Goal: Task Accomplishment & Management: Manage account settings

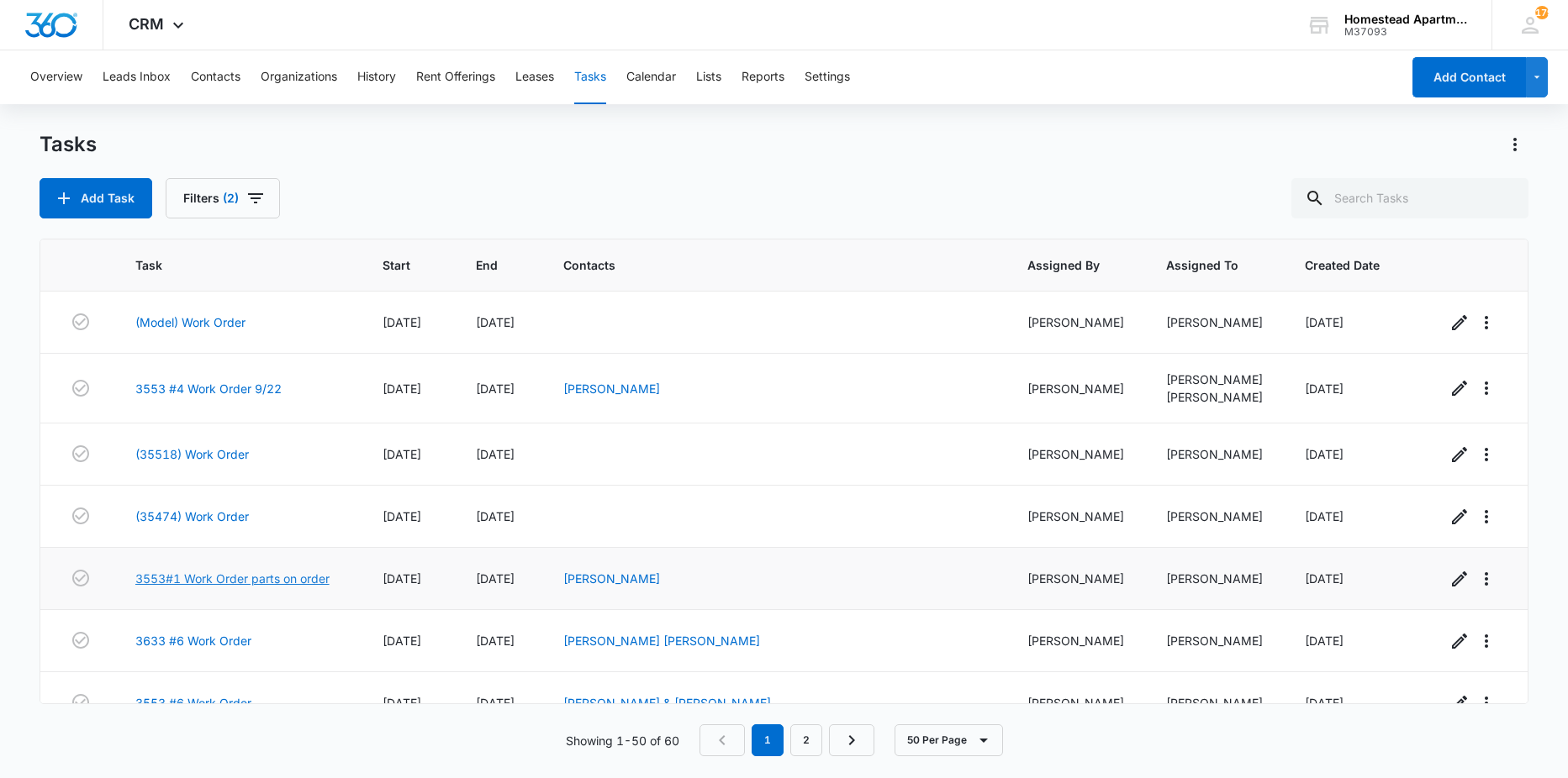
click at [204, 578] on link "3553#1 Work Order parts on order" at bounding box center [232, 578] width 195 height 18
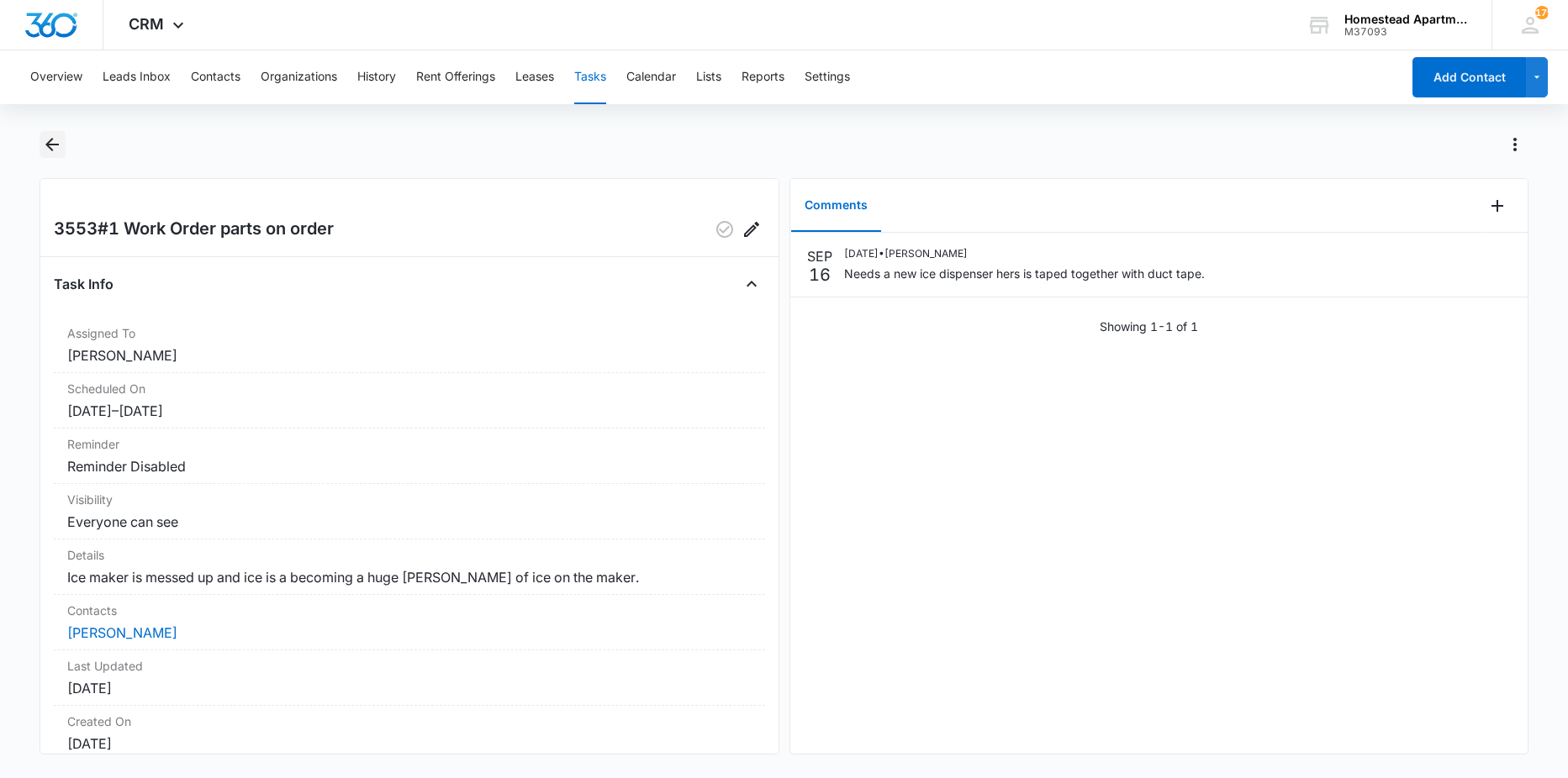
click at [42, 143] on icon "Back" at bounding box center [52, 144] width 20 height 20
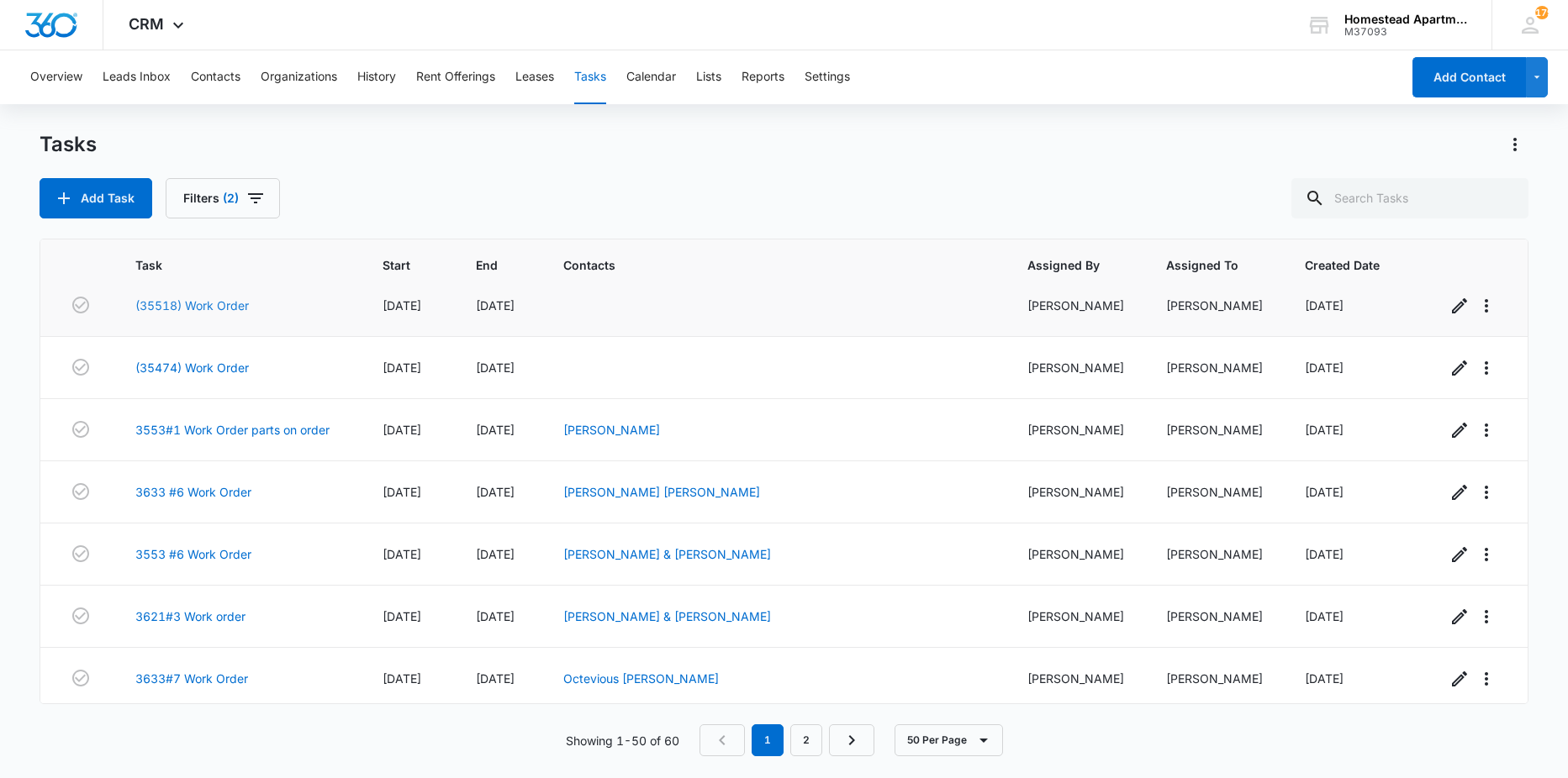
scroll to position [168, 0]
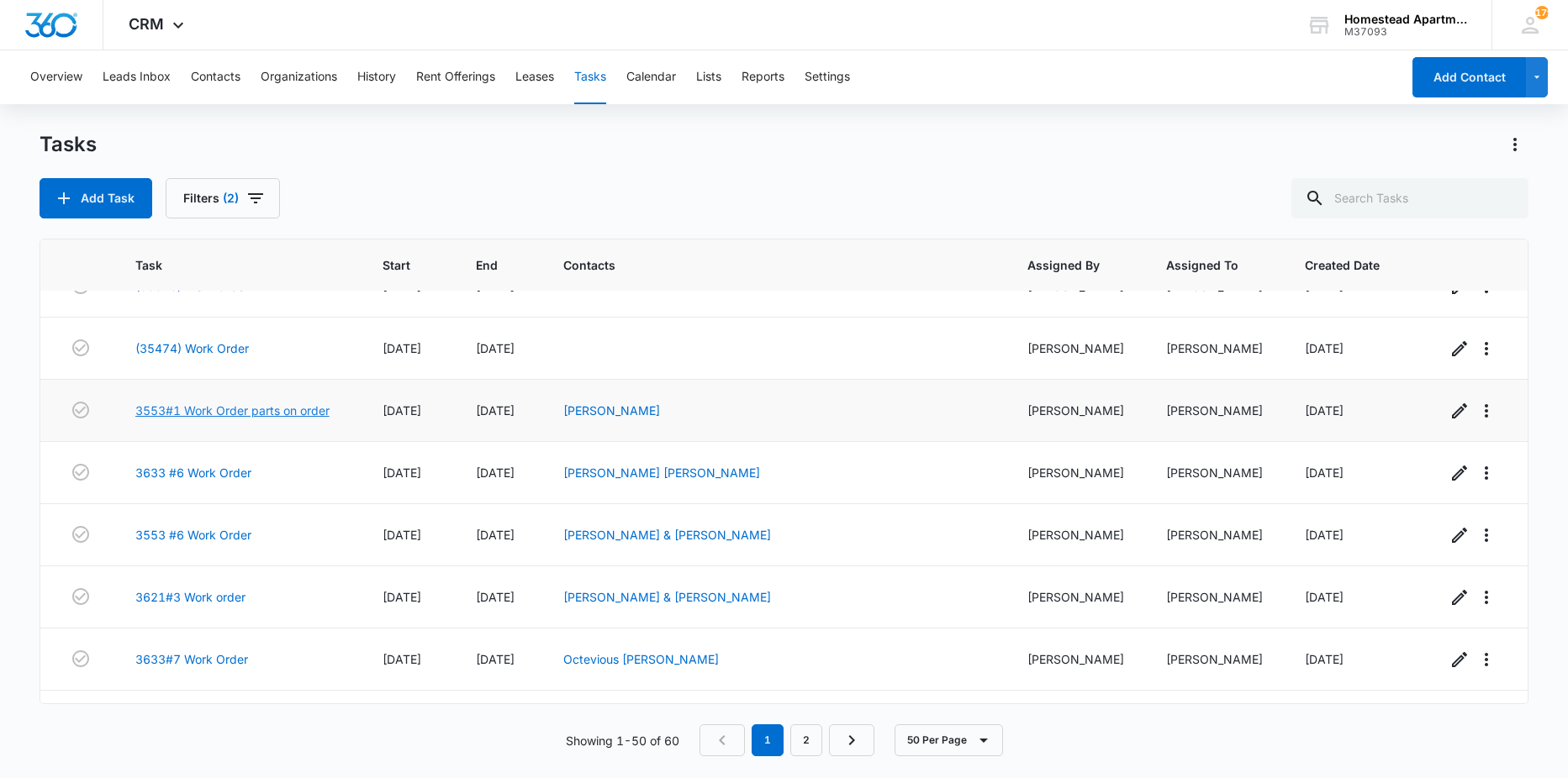
click at [239, 418] on link "3553#1 Work Order parts on order" at bounding box center [232, 411] width 195 height 18
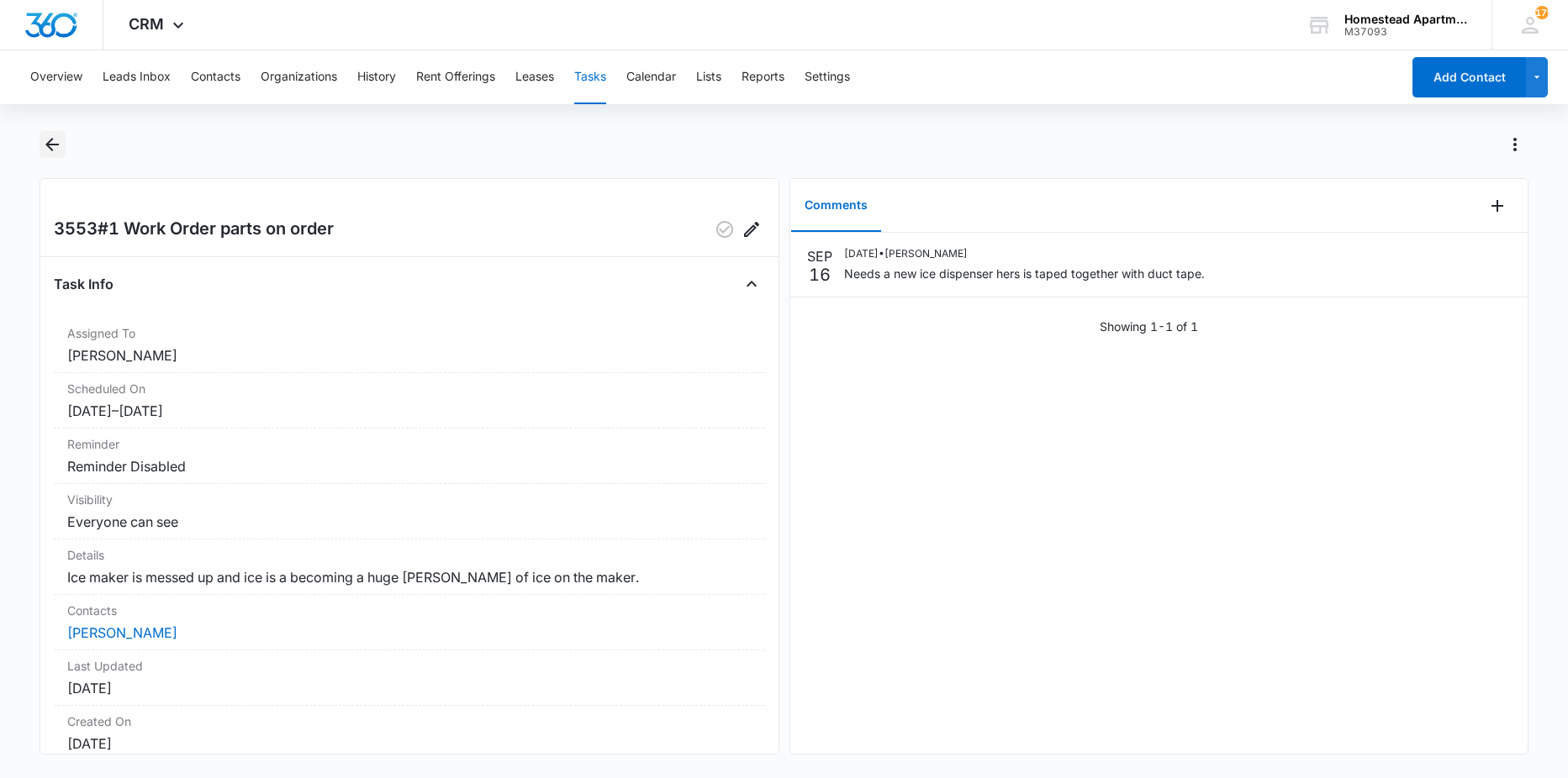
click at [55, 141] on icon "Back" at bounding box center [52, 144] width 20 height 20
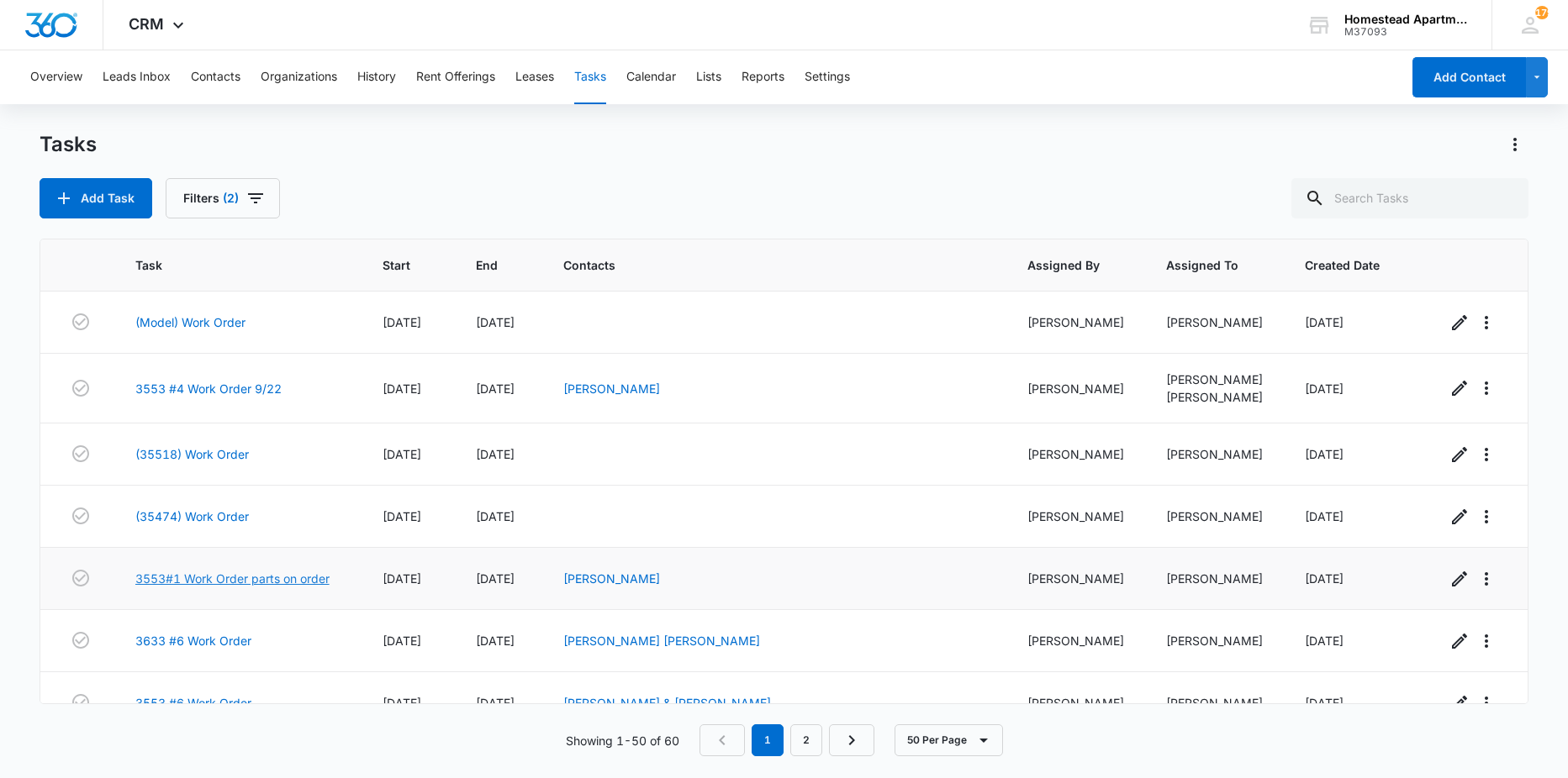
click at [278, 578] on link "3553#1 Work Order parts on order" at bounding box center [232, 578] width 195 height 18
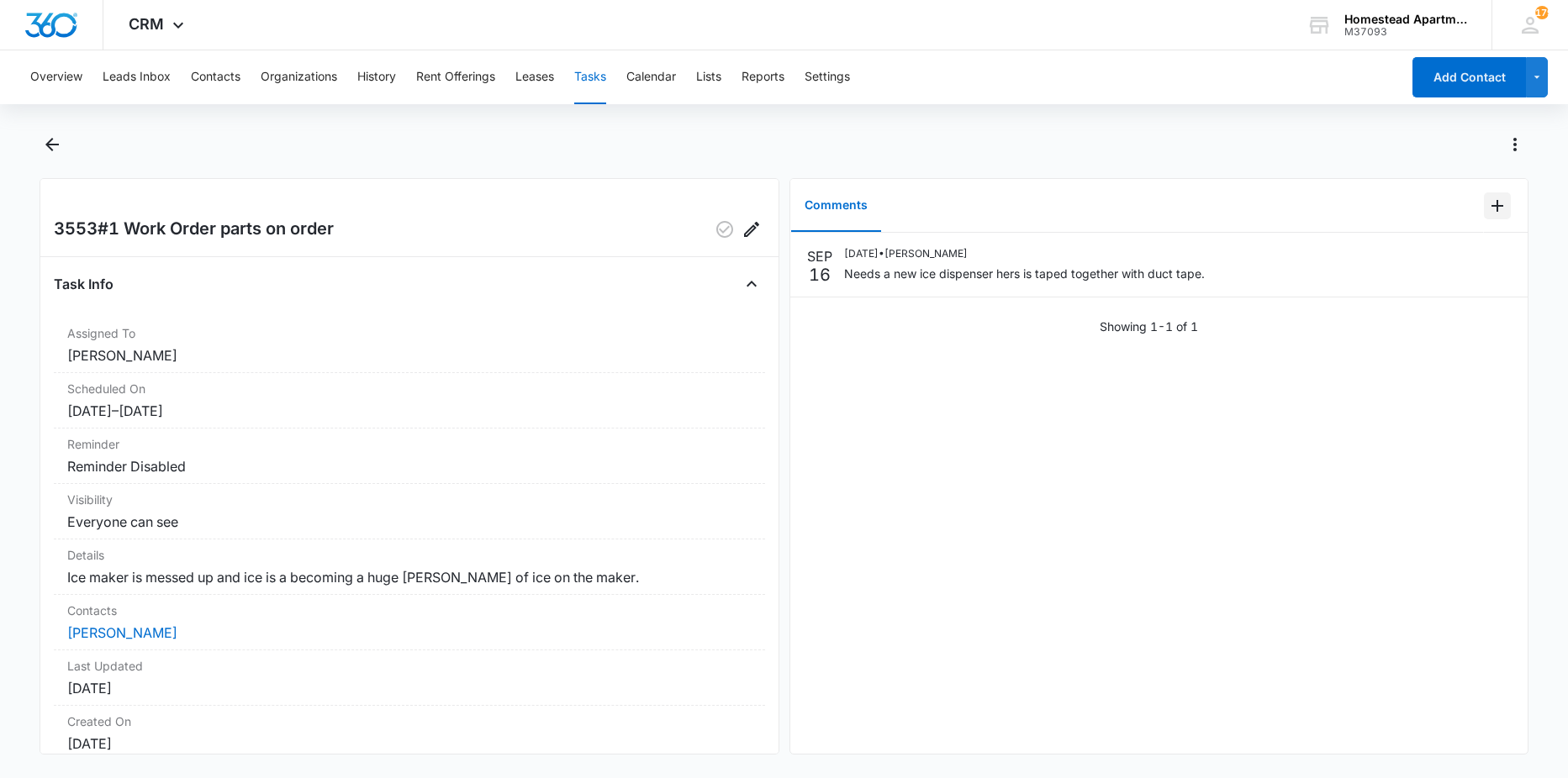
click at [1488, 206] on icon "Add Comment" at bounding box center [1497, 206] width 20 height 20
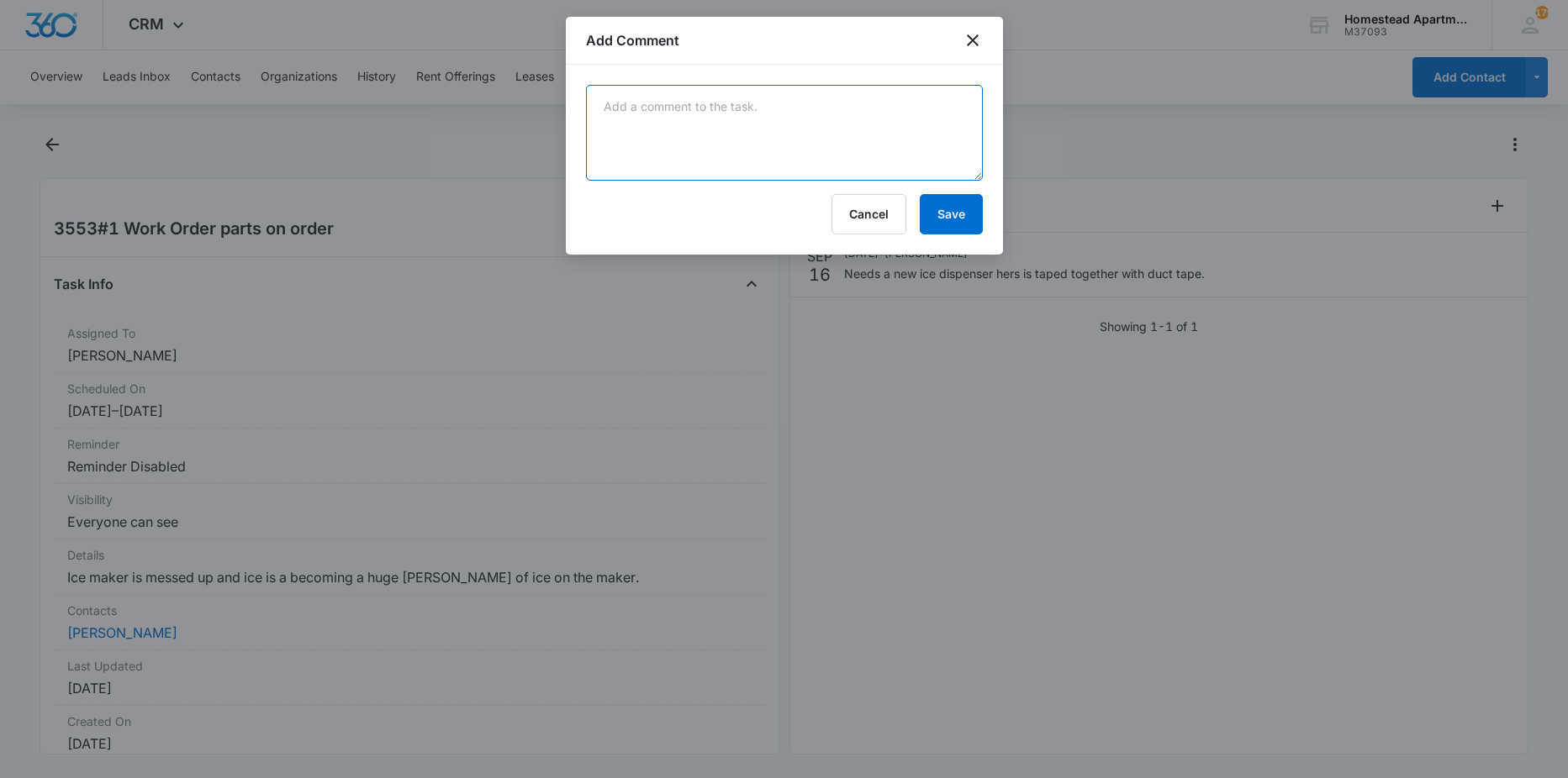
click at [933, 140] on textarea at bounding box center [784, 133] width 397 height 96
type textarea "new ice dispenser installed"
click at [934, 213] on button "Save" at bounding box center [951, 214] width 63 height 40
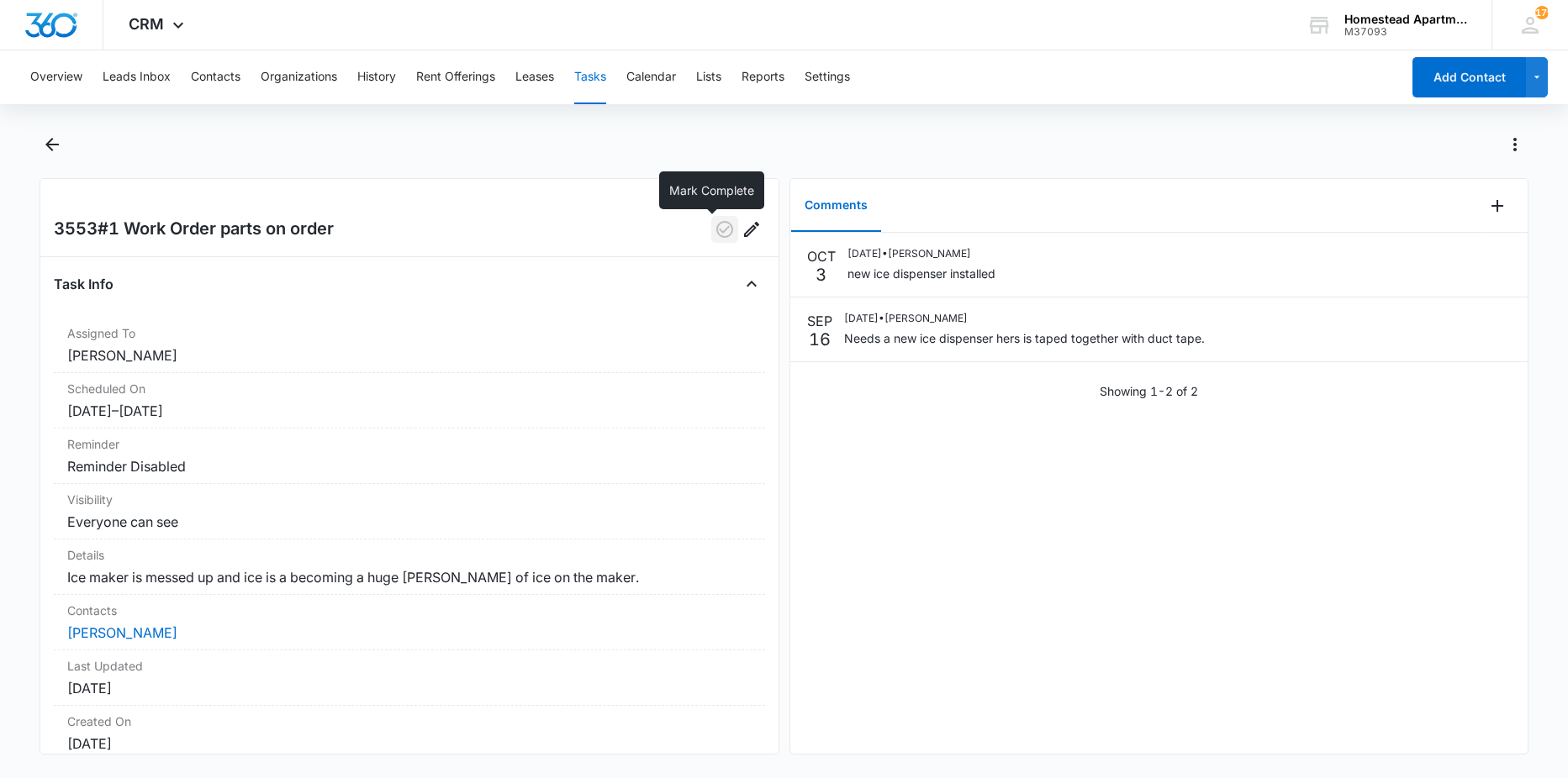
click at [715, 232] on icon "button" at bounding box center [724, 229] width 20 height 20
click at [43, 140] on icon "Back" at bounding box center [52, 144] width 20 height 20
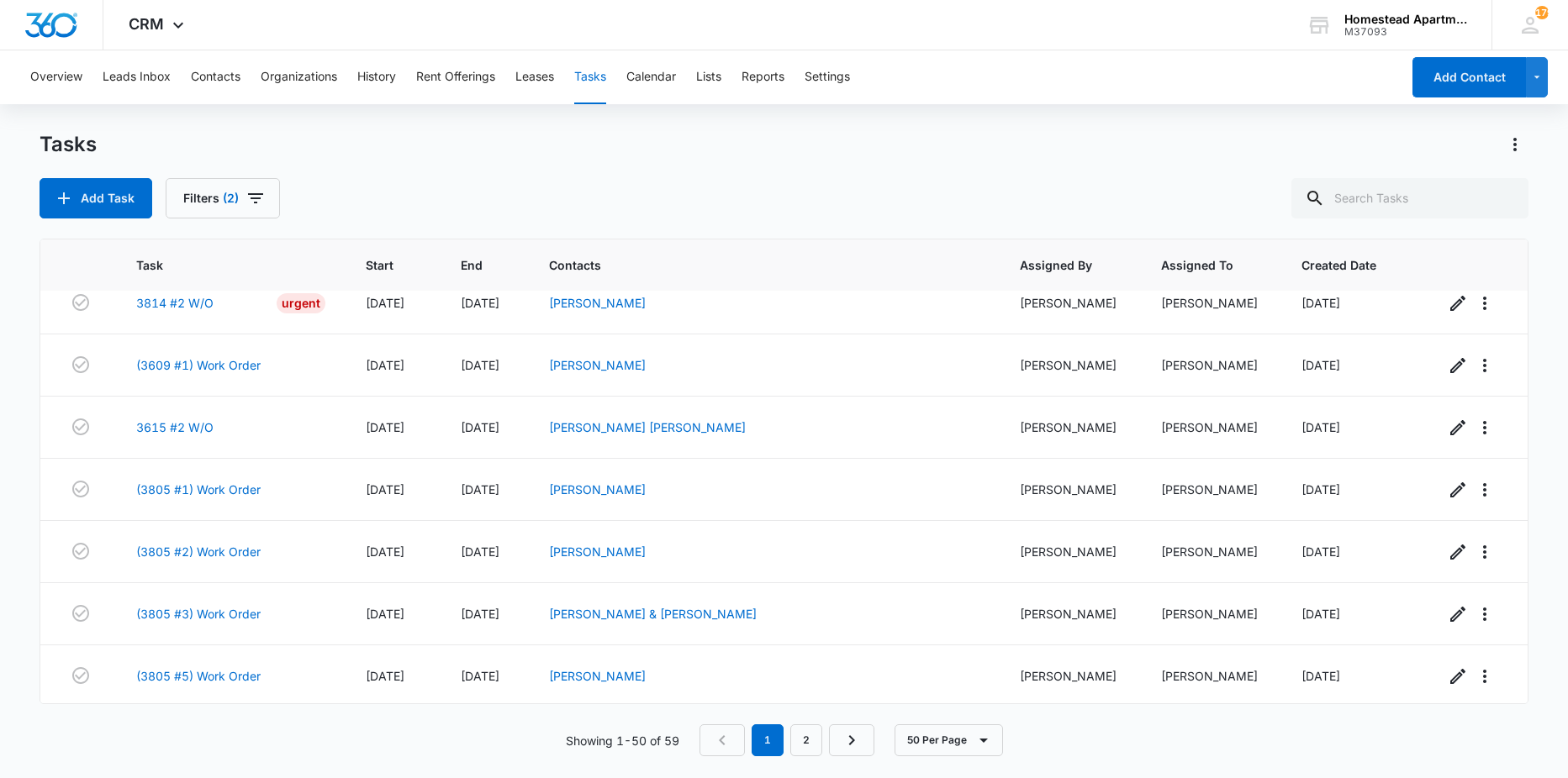
scroll to position [2705, 0]
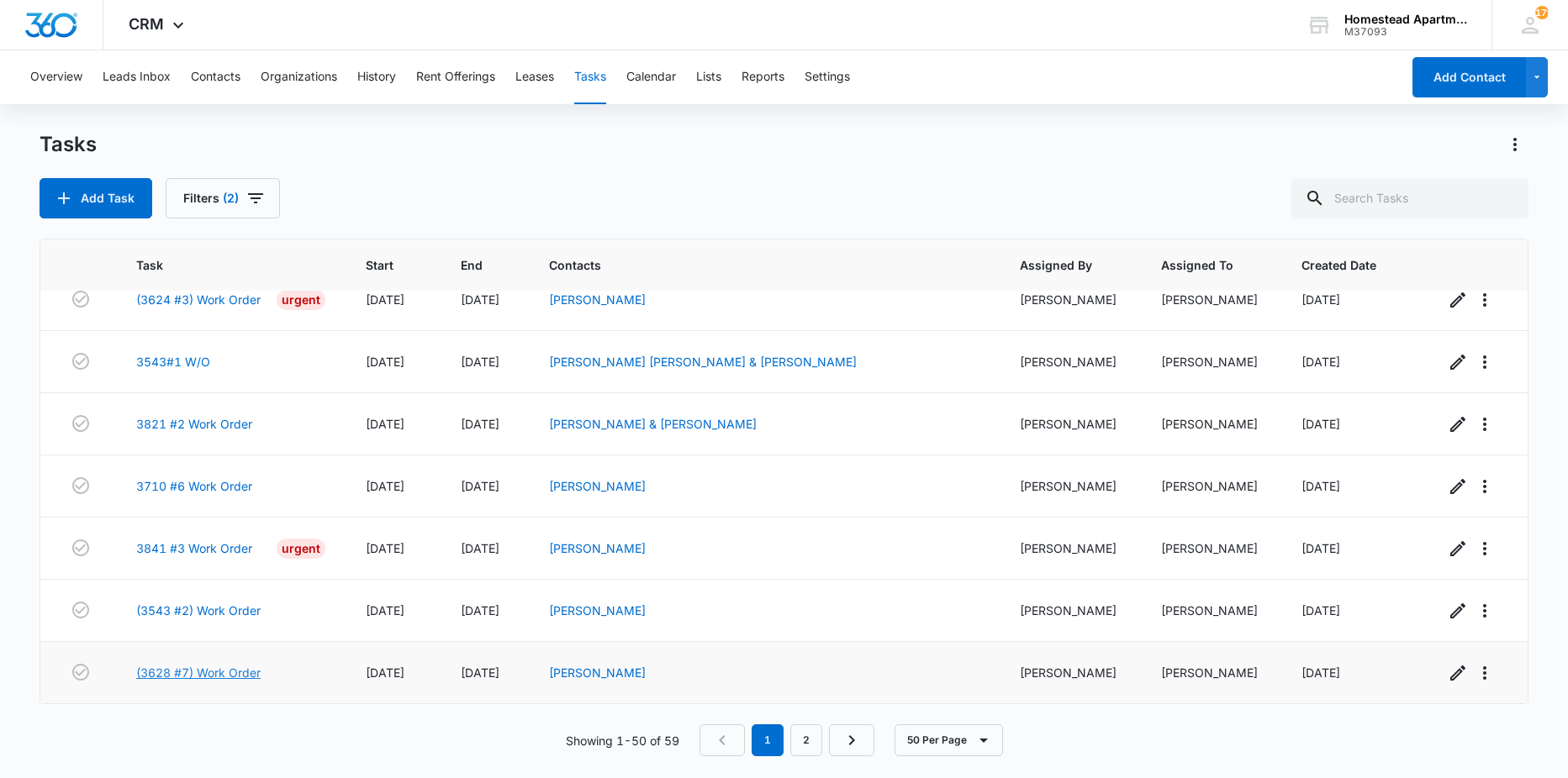
click at [206, 674] on link "(3628 #7) Work Order" at bounding box center [198, 673] width 125 height 18
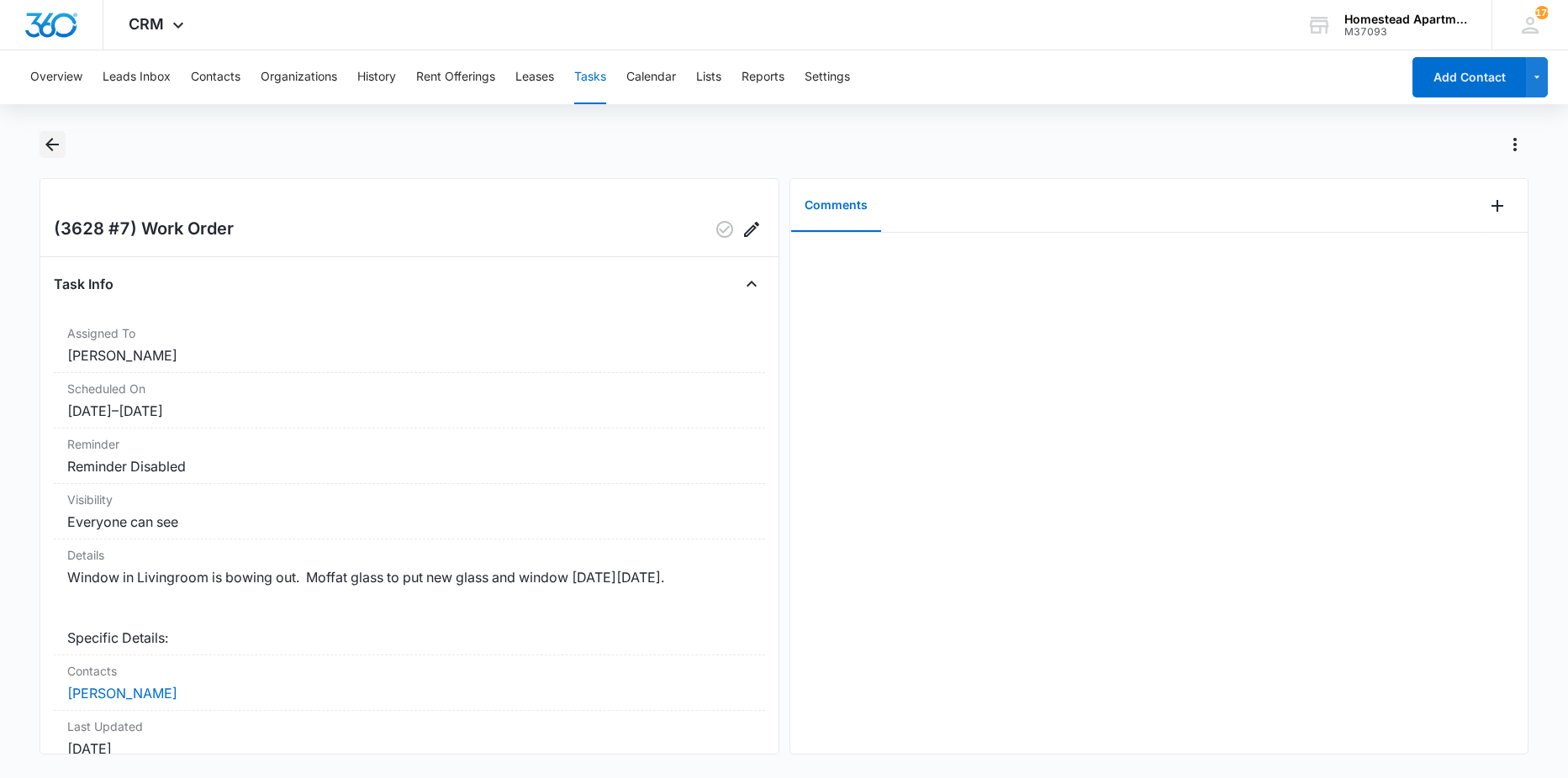
click at [58, 140] on icon "Back" at bounding box center [52, 144] width 20 height 20
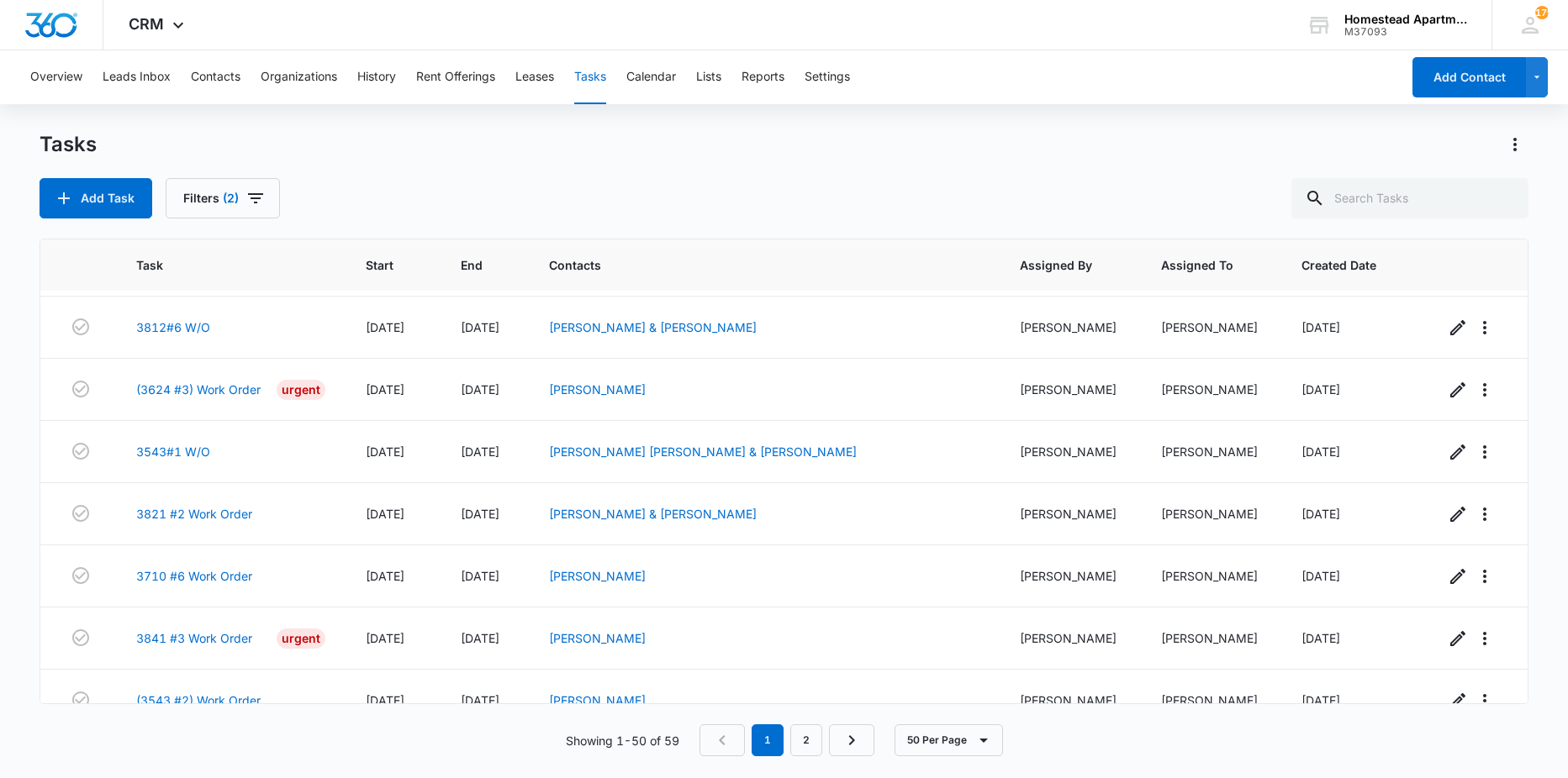
scroll to position [2705, 0]
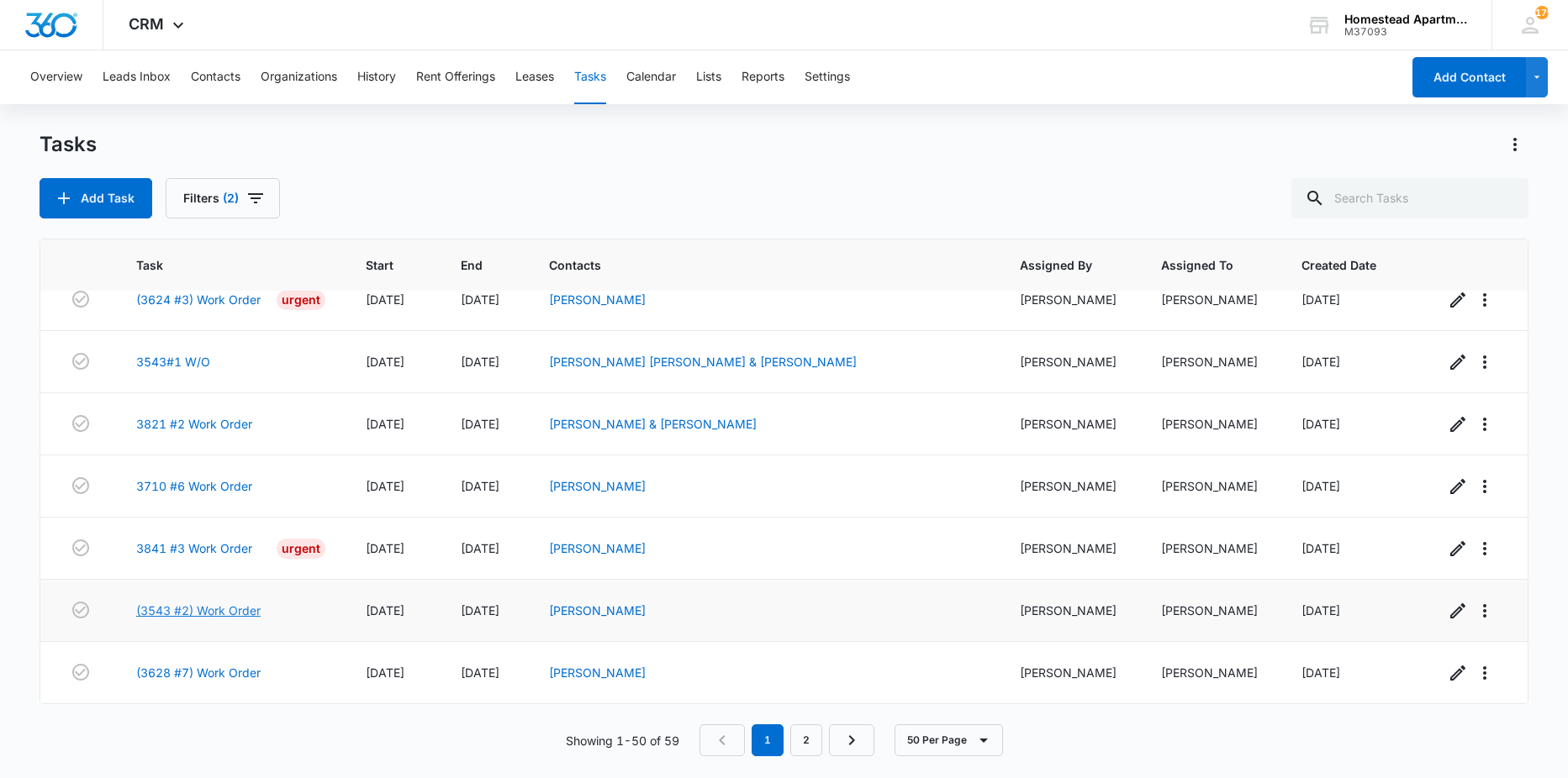
click at [174, 613] on link "(3543 #2) Work Order" at bounding box center [198, 610] width 125 height 18
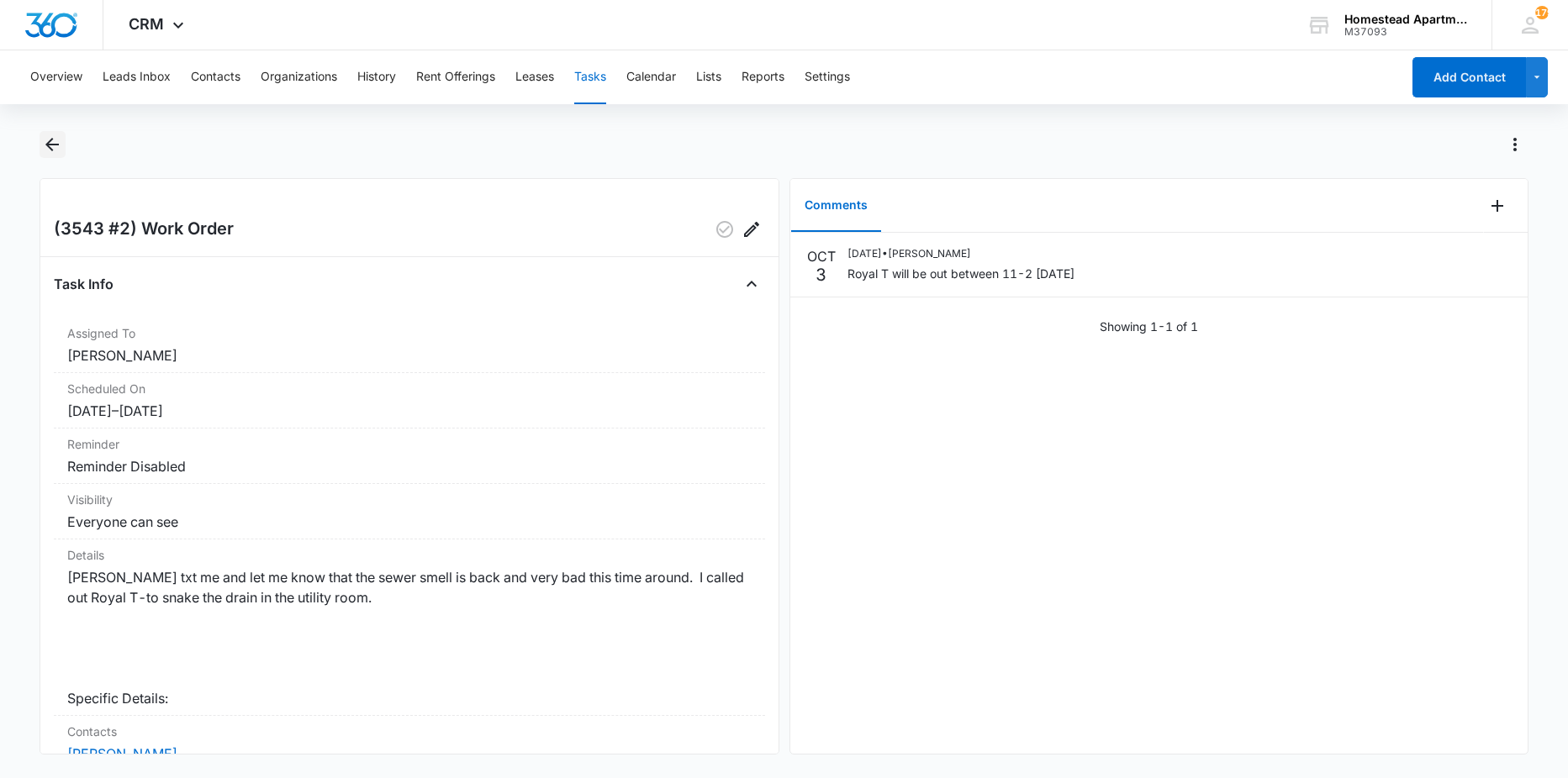
click at [54, 146] on icon "Back" at bounding box center [52, 144] width 20 height 20
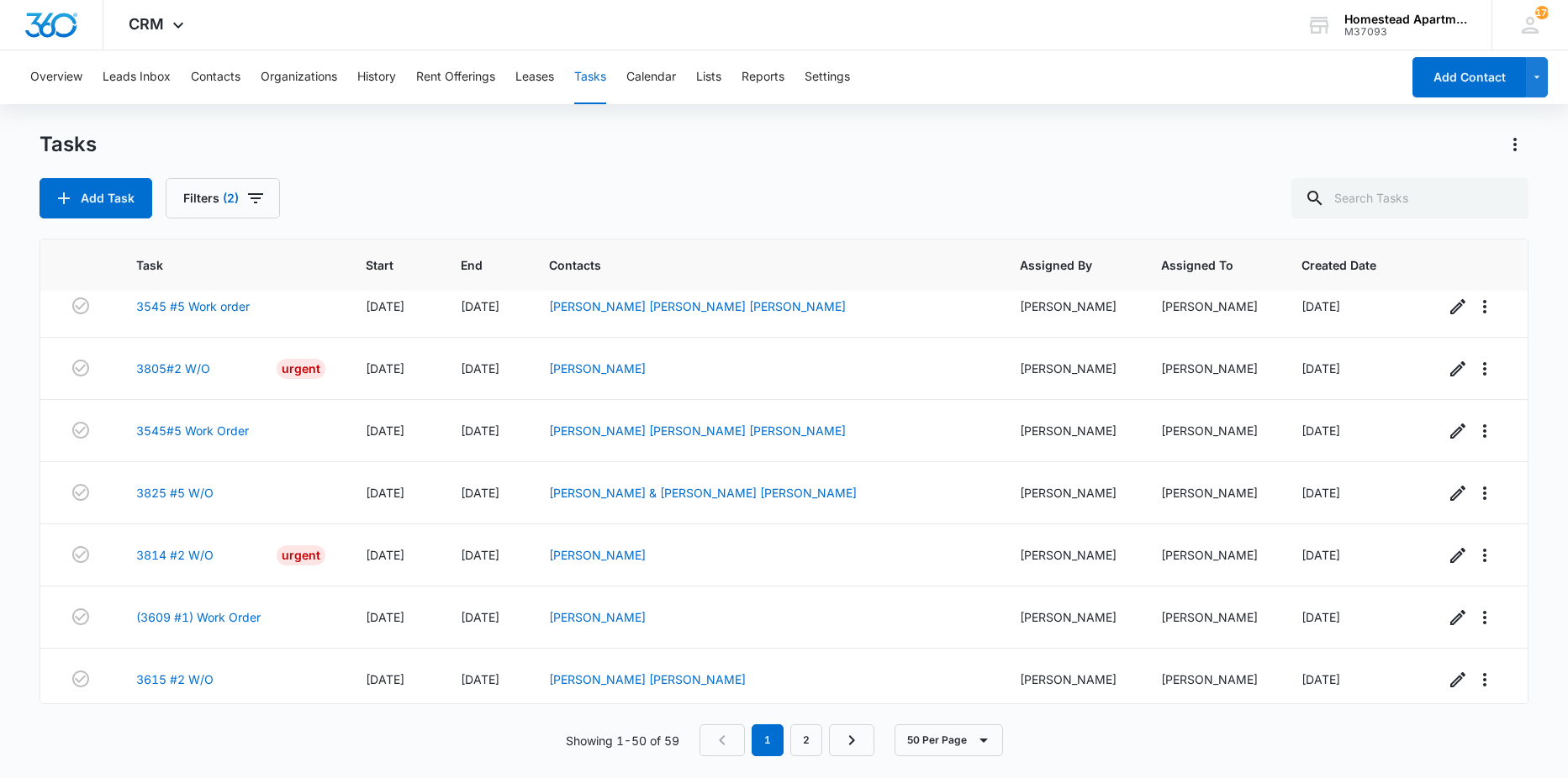
scroll to position [2705, 0]
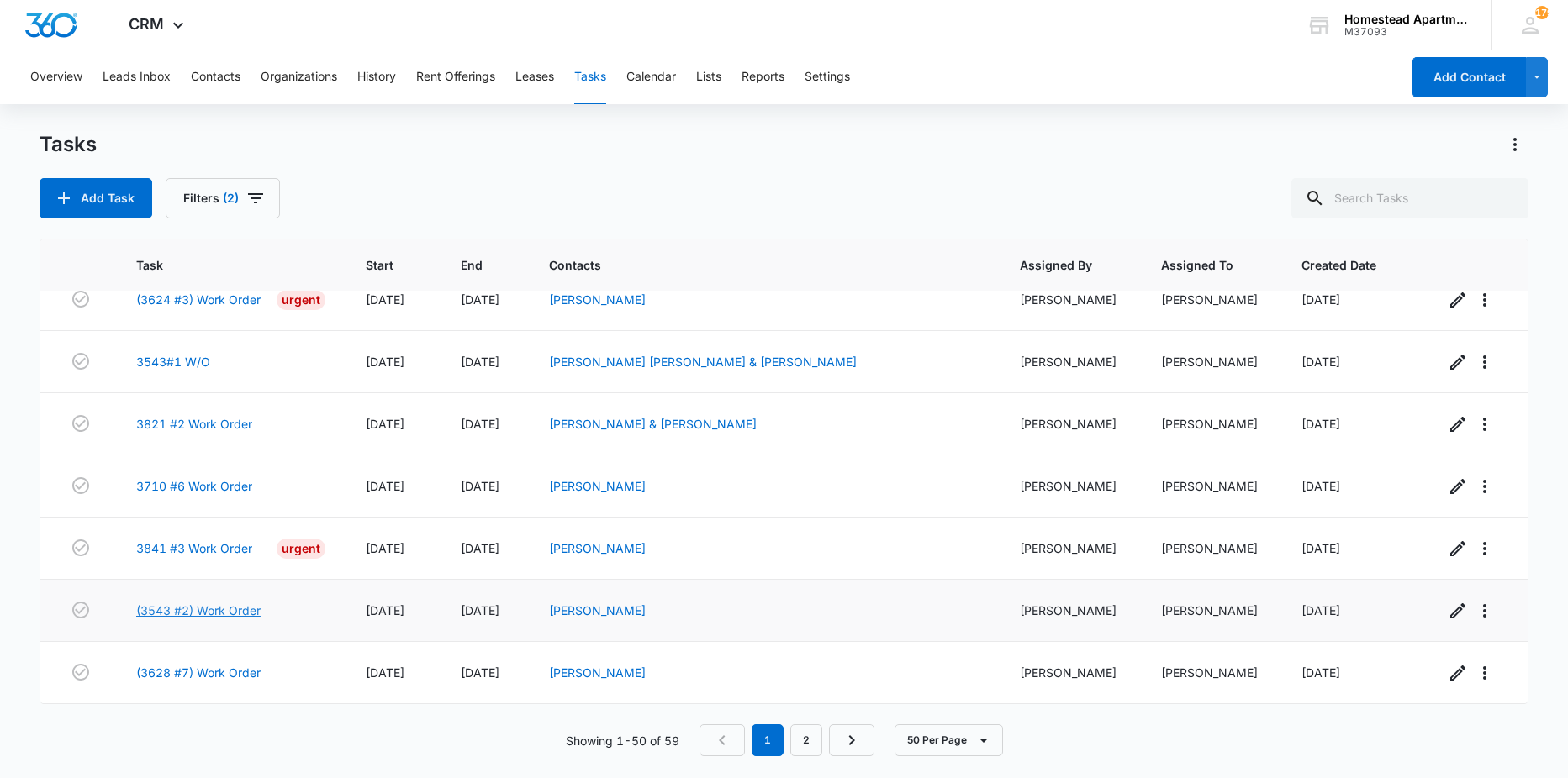
click at [242, 608] on link "(3543 #2) Work Order" at bounding box center [198, 610] width 125 height 18
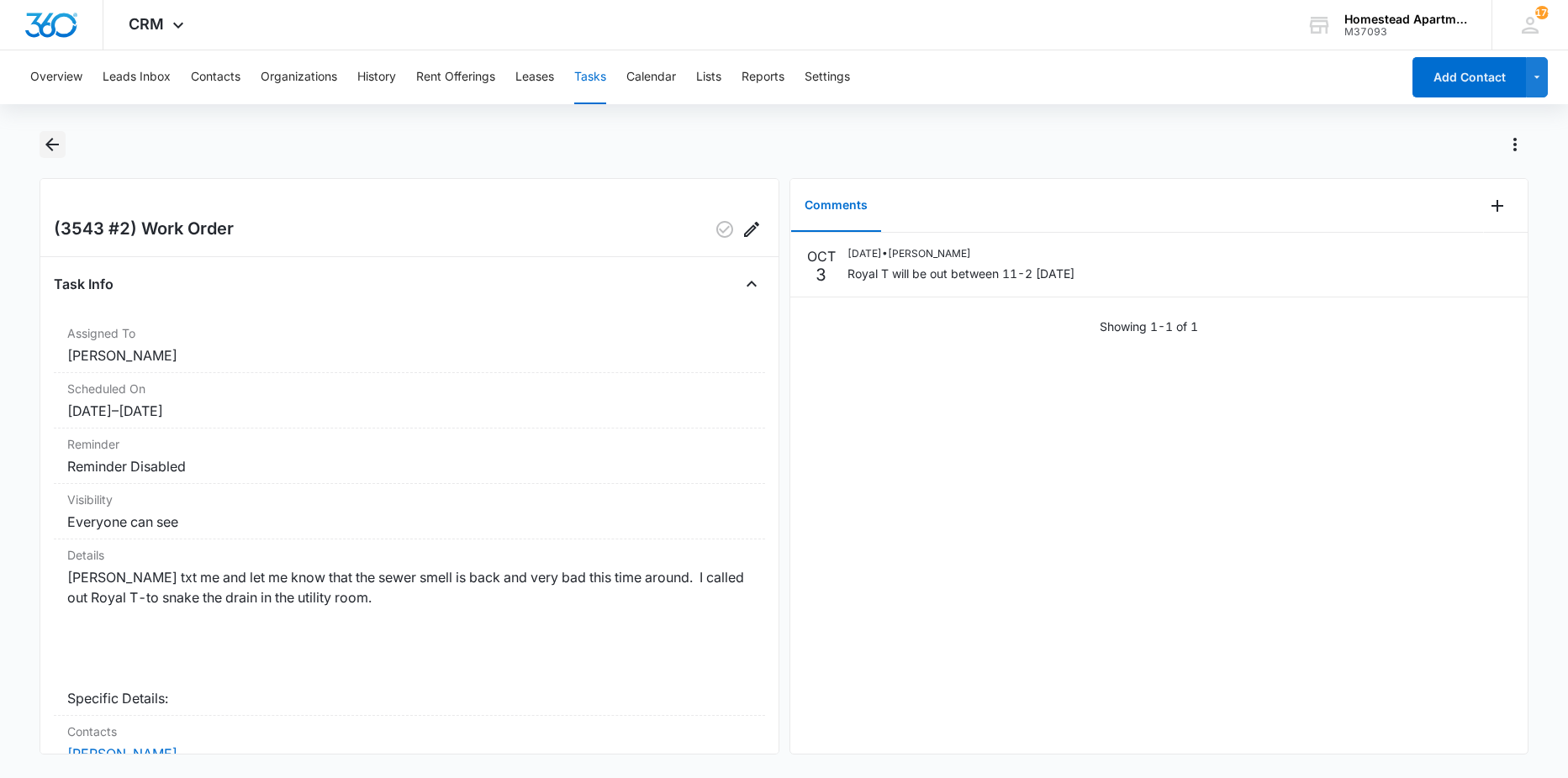
click at [53, 137] on icon "Back" at bounding box center [52, 144] width 20 height 20
